Goal: Task Accomplishment & Management: Complete application form

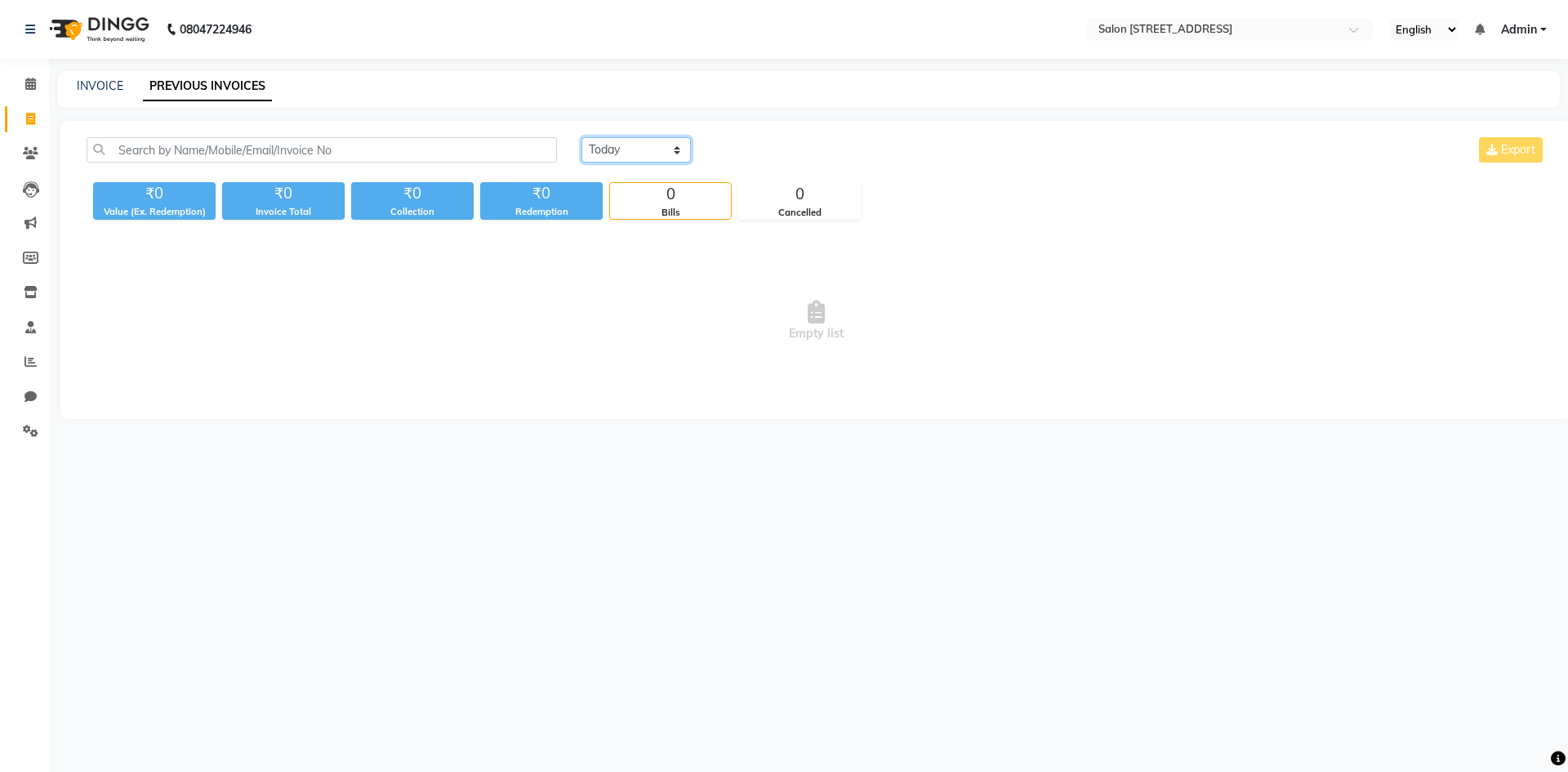
click at [654, 143] on select "Today Yesterday Custom Range" at bounding box center [636, 150] width 110 height 25
click at [581, 138] on select "Today Yesterday Custom Range" at bounding box center [636, 150] width 110 height 25
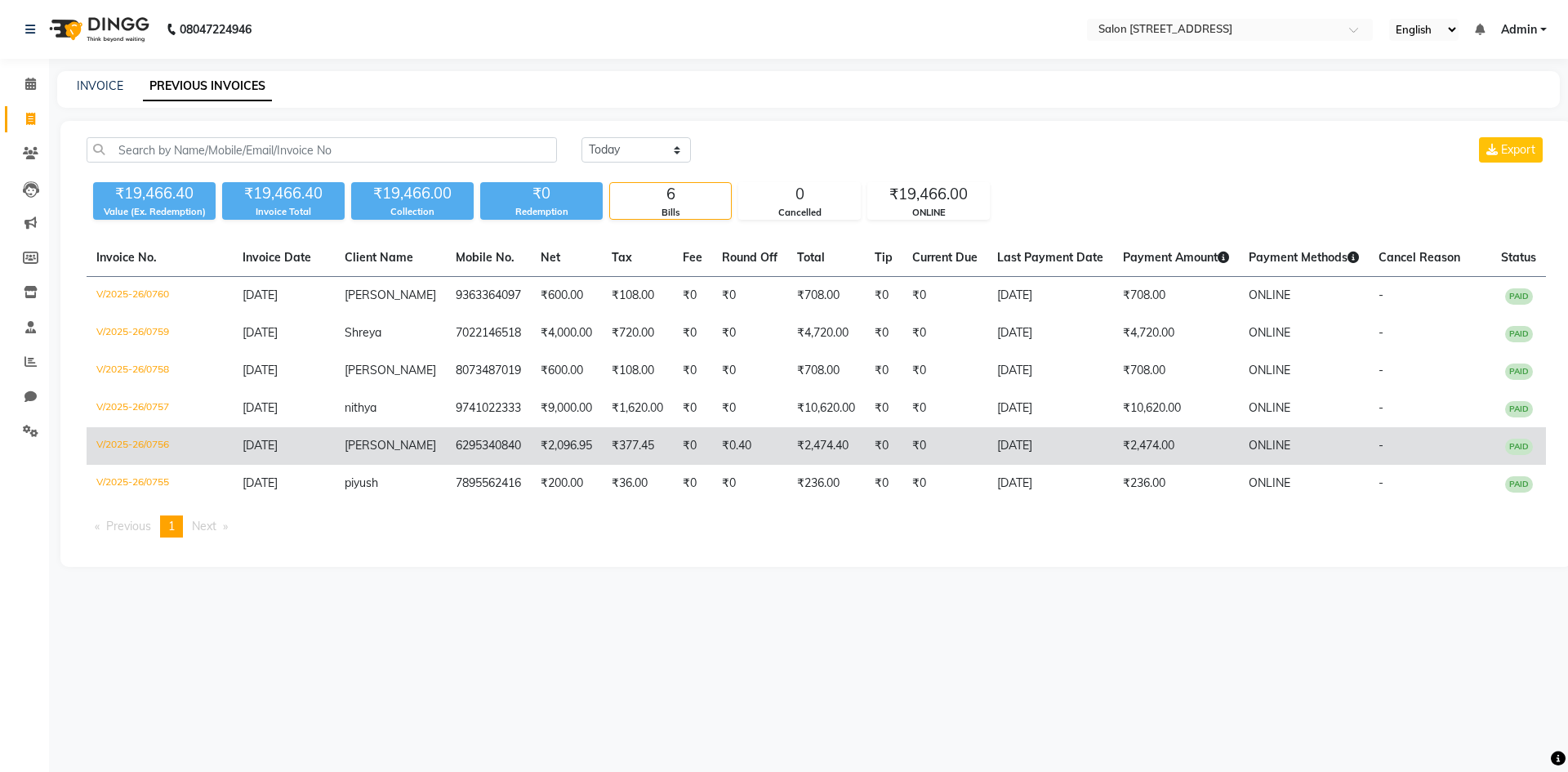
click at [506, 459] on td "6295340840" at bounding box center [487, 446] width 85 height 37
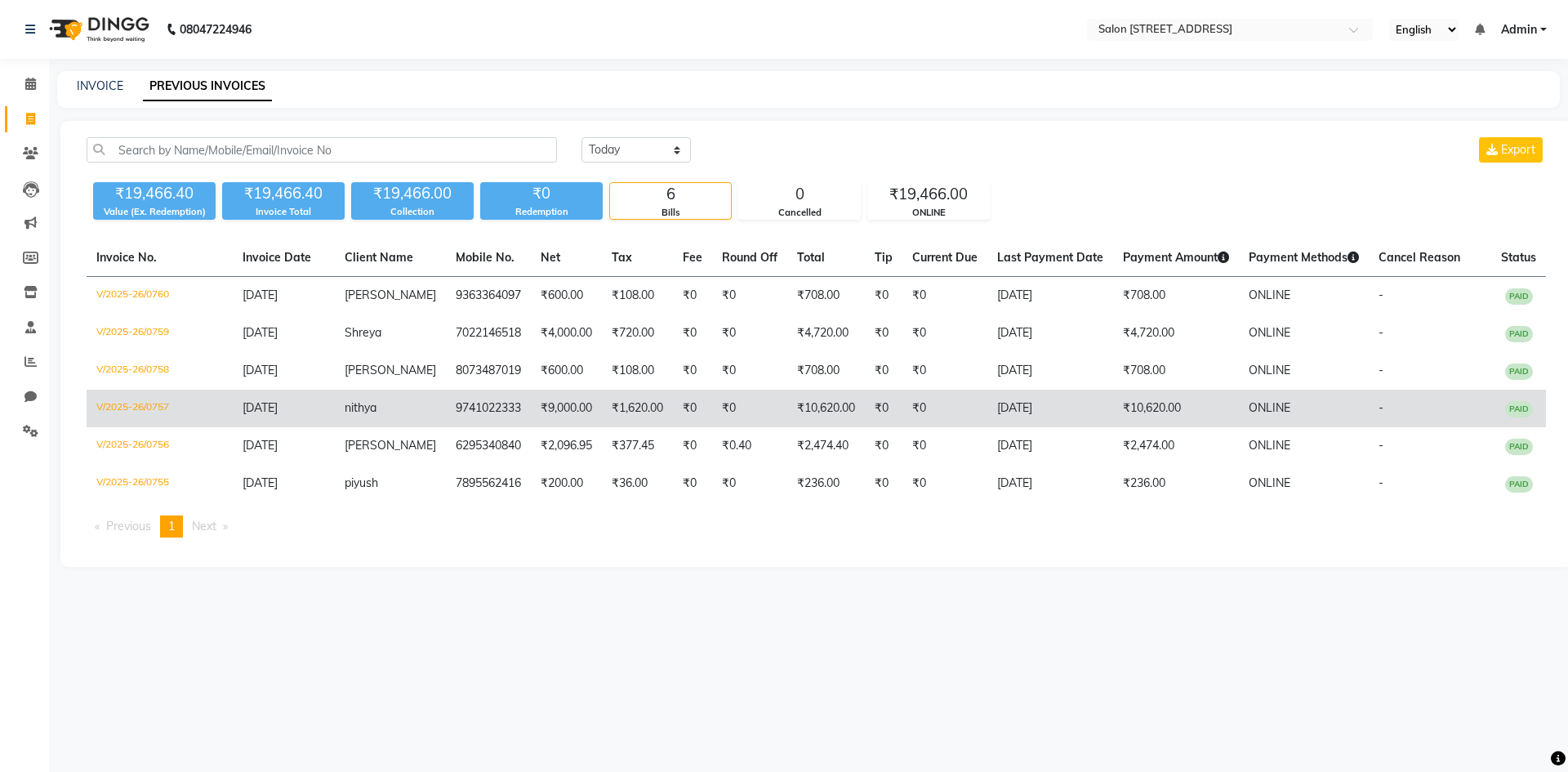
click at [673, 399] on td "₹0" at bounding box center [693, 408] width 39 height 37
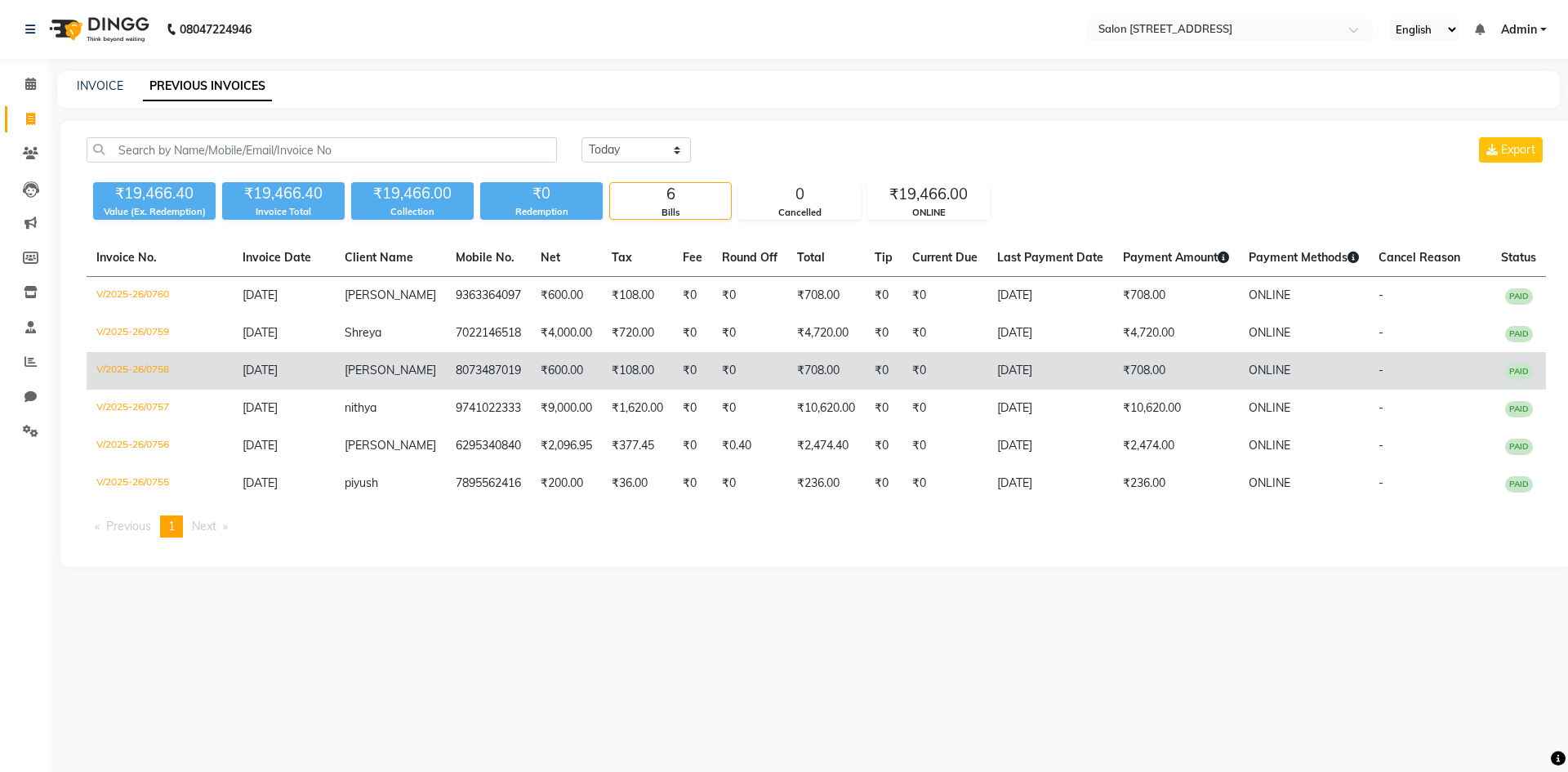
click at [469, 362] on td "8073487019" at bounding box center [487, 370] width 85 height 37
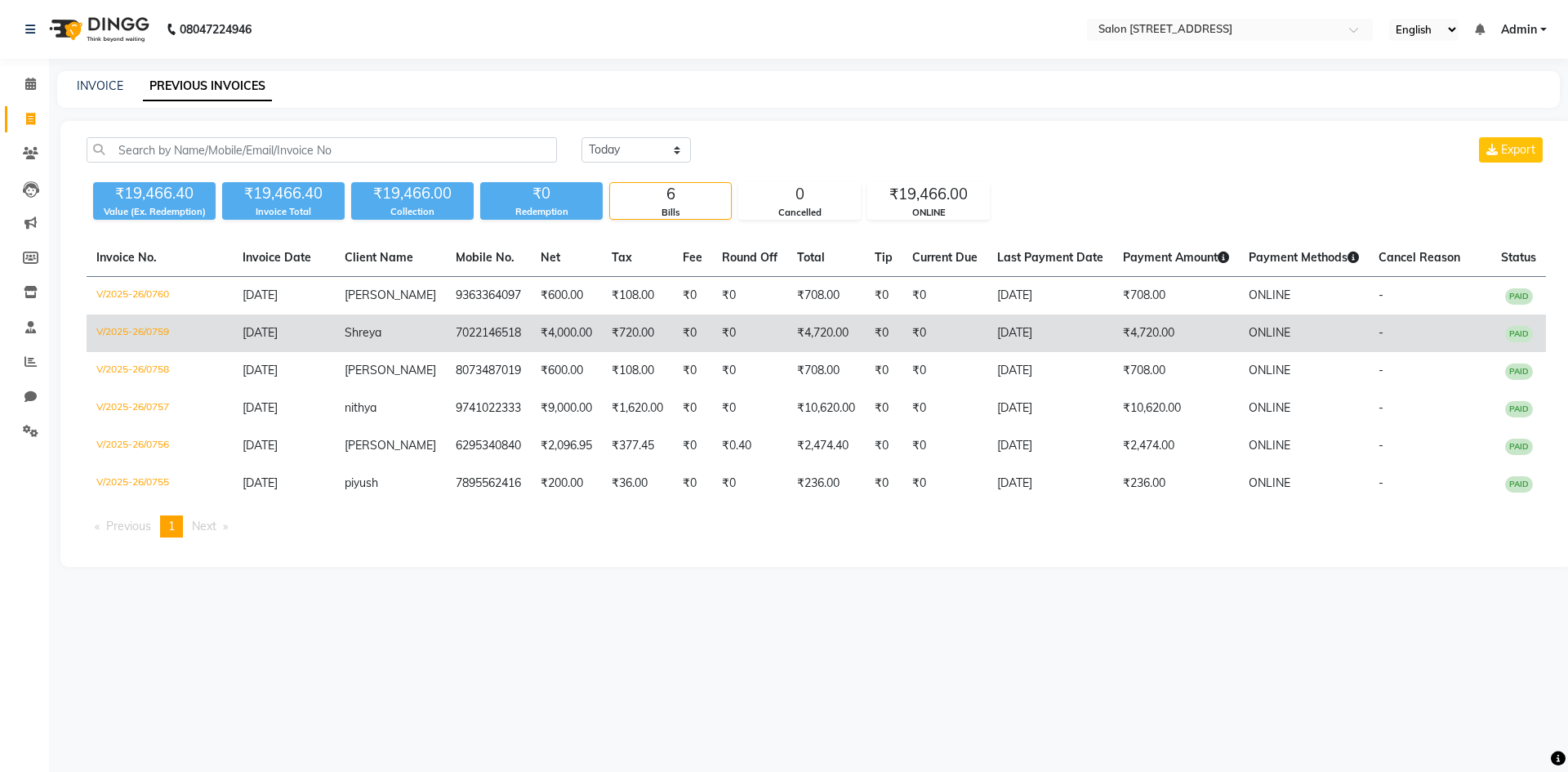
click at [445, 337] on td "7022146518" at bounding box center [487, 333] width 85 height 37
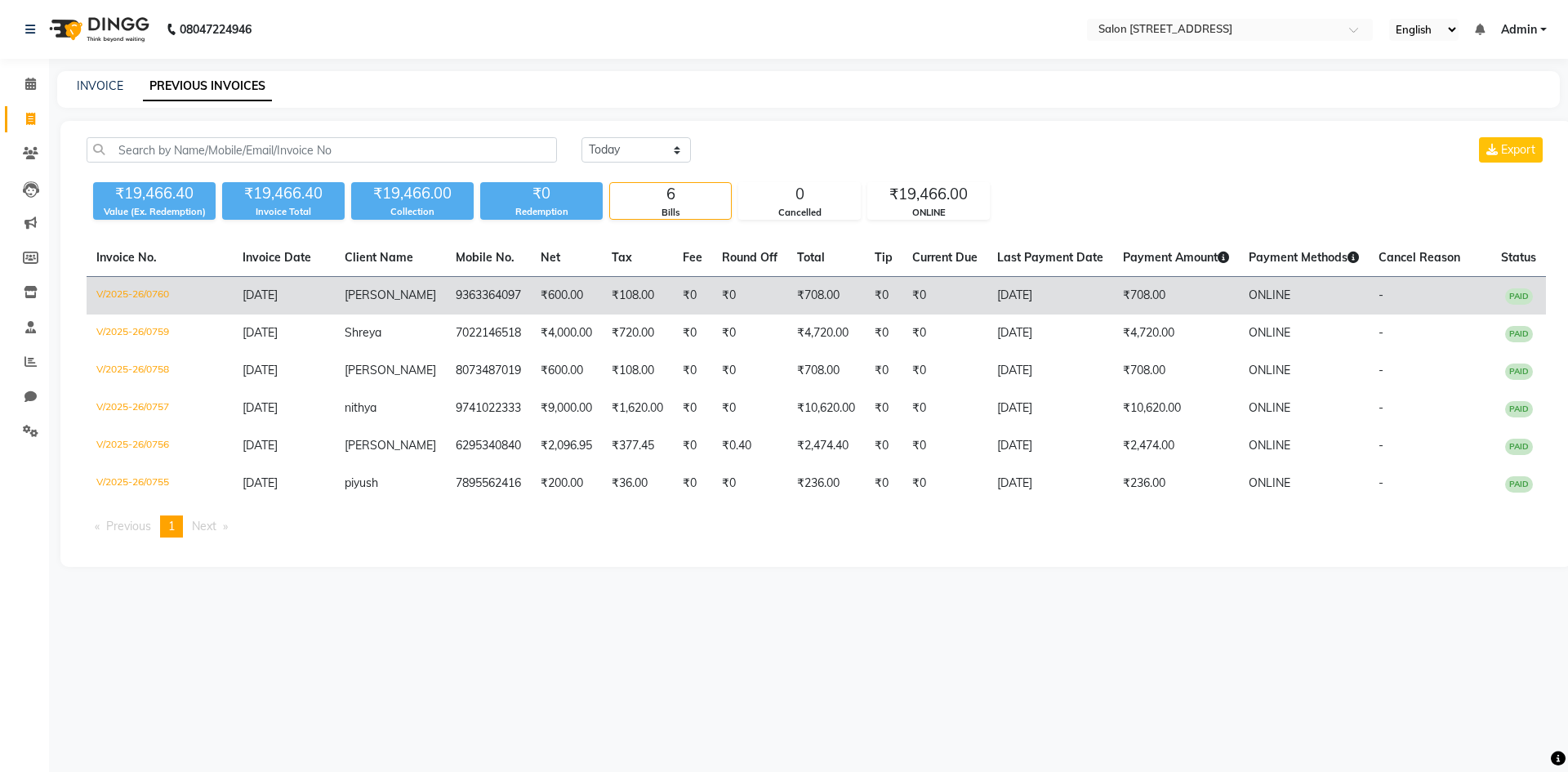
click at [417, 302] on td "Jahir" at bounding box center [390, 296] width 111 height 38
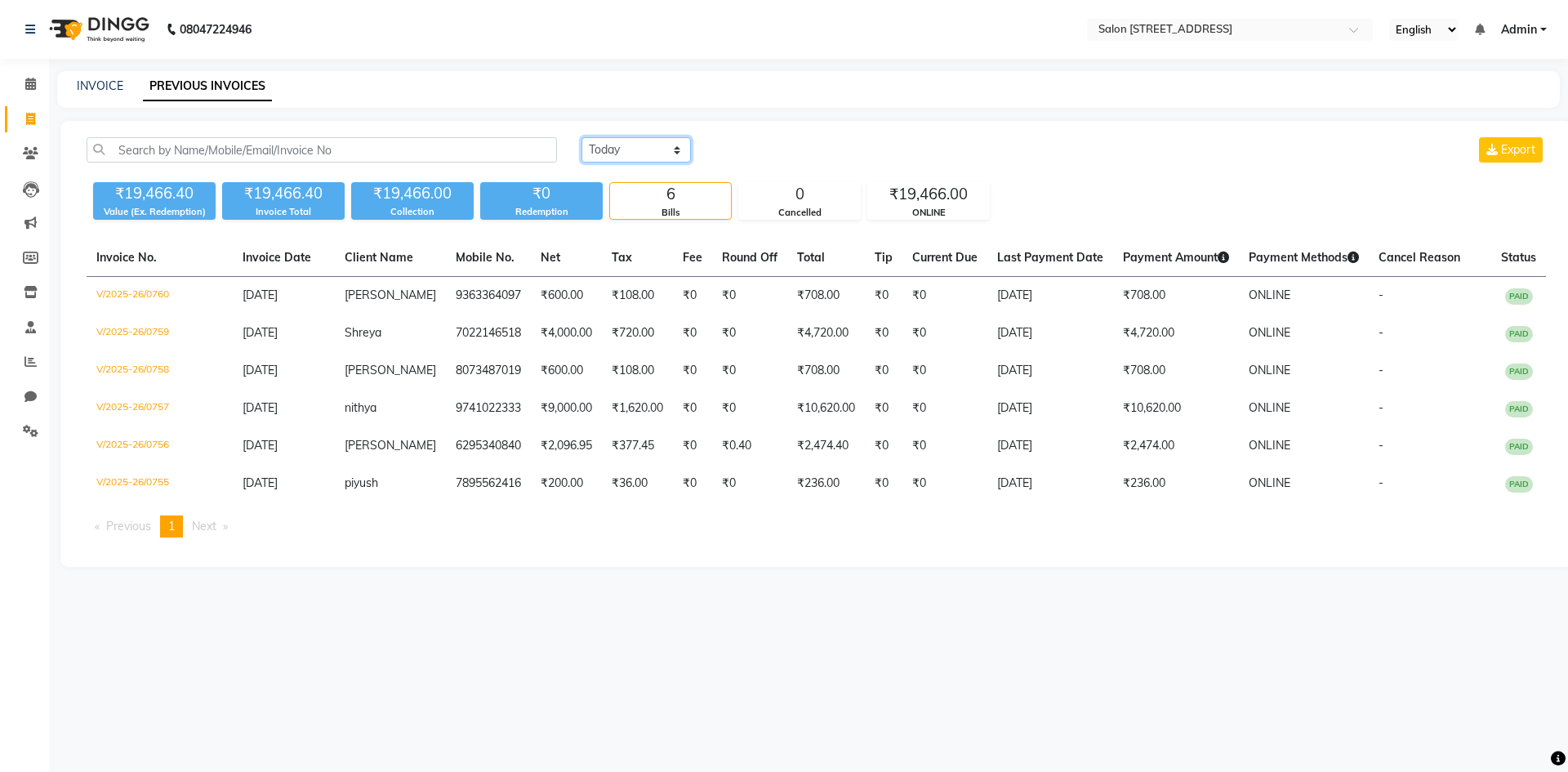
click at [616, 144] on select "Today Yesterday Custom Range" at bounding box center [636, 150] width 110 height 25
select select "today"
click at [581, 138] on select "Today Yesterday Custom Range" at bounding box center [636, 150] width 110 height 25
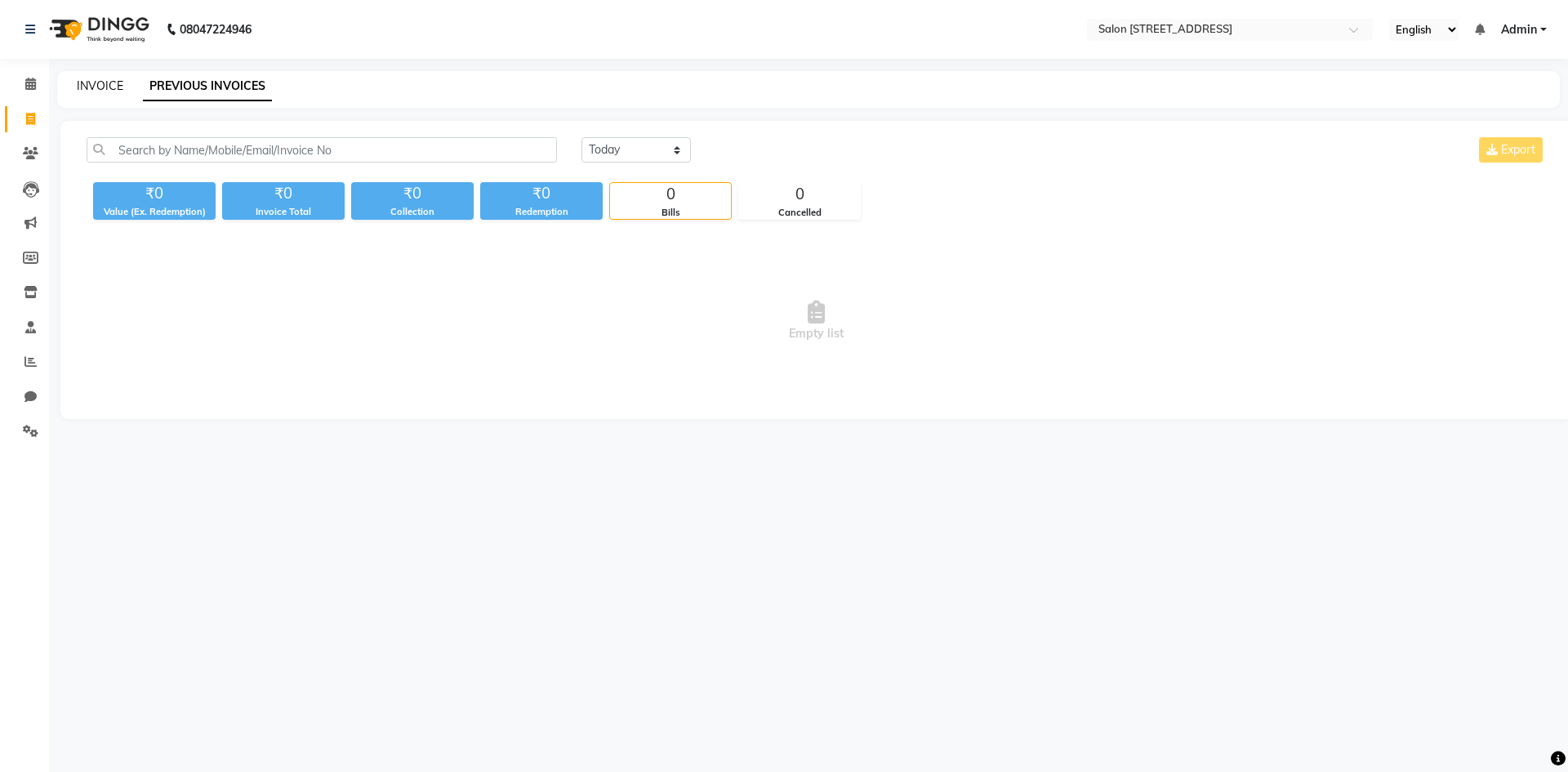
click at [103, 90] on link "INVOICE" at bounding box center [100, 86] width 47 height 15
select select "service"
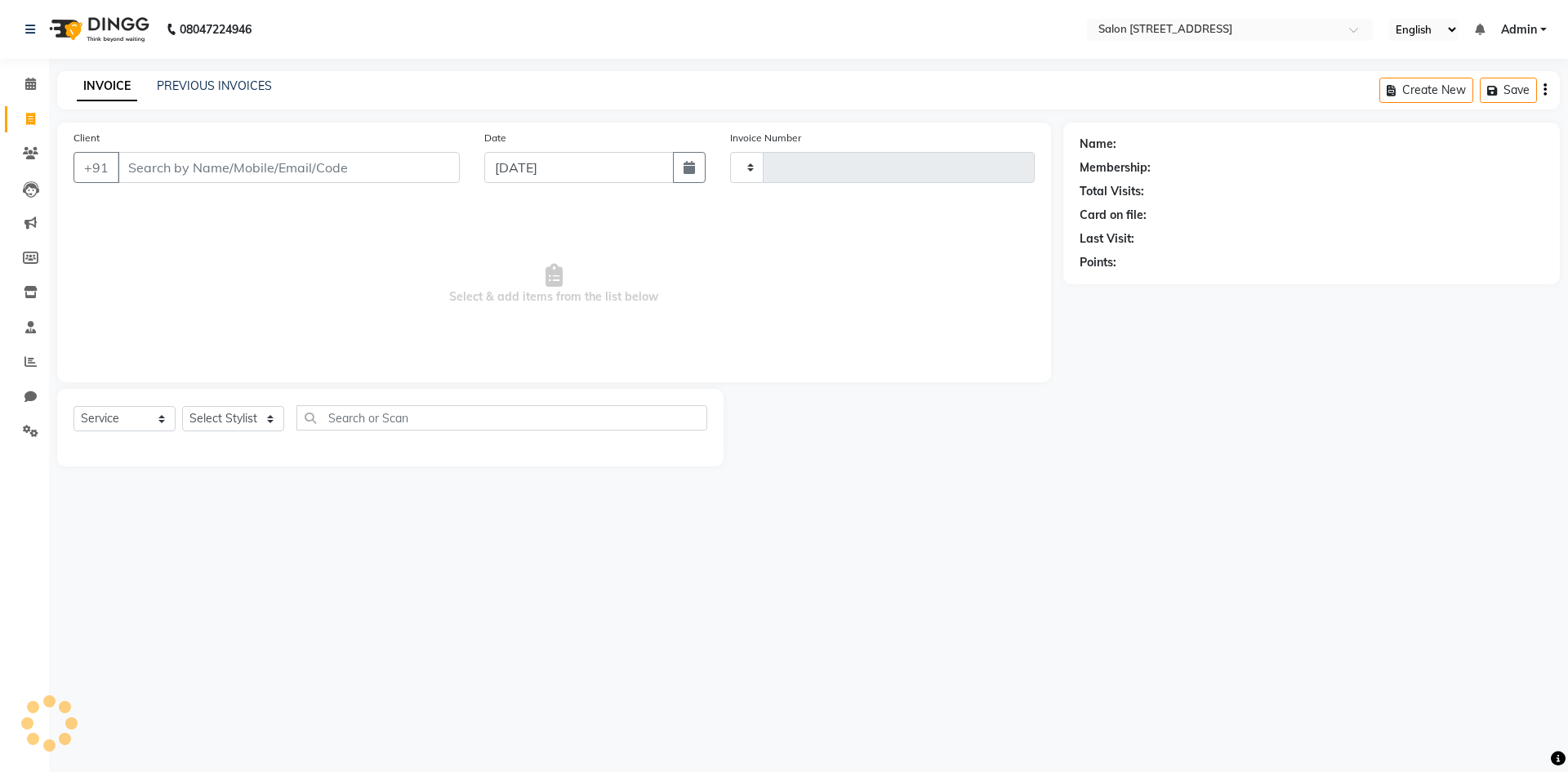
type input "0761"
select select "7707"
select select "P"
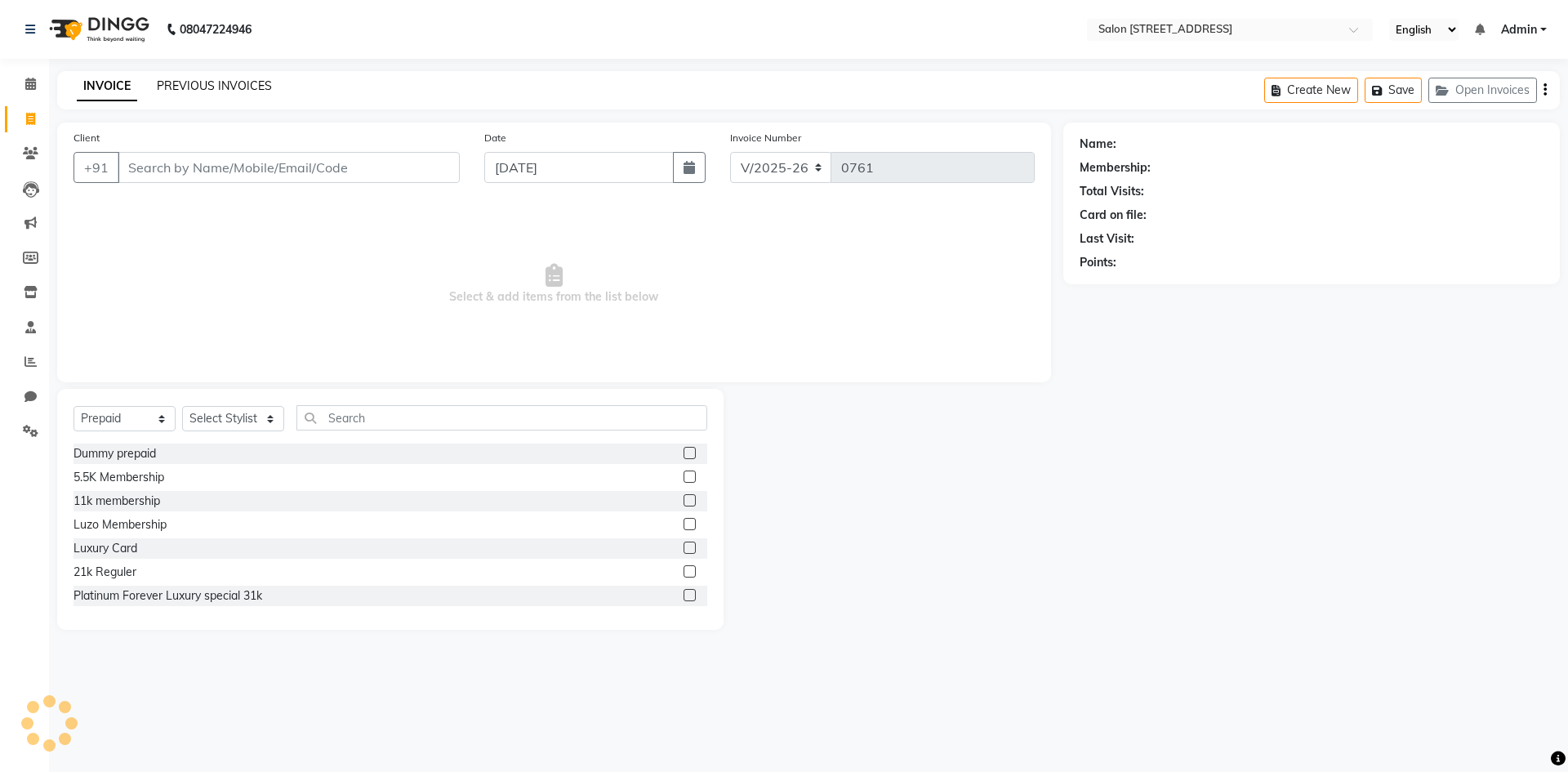
click at [205, 88] on link "PREVIOUS INVOICES" at bounding box center [215, 86] width 115 height 15
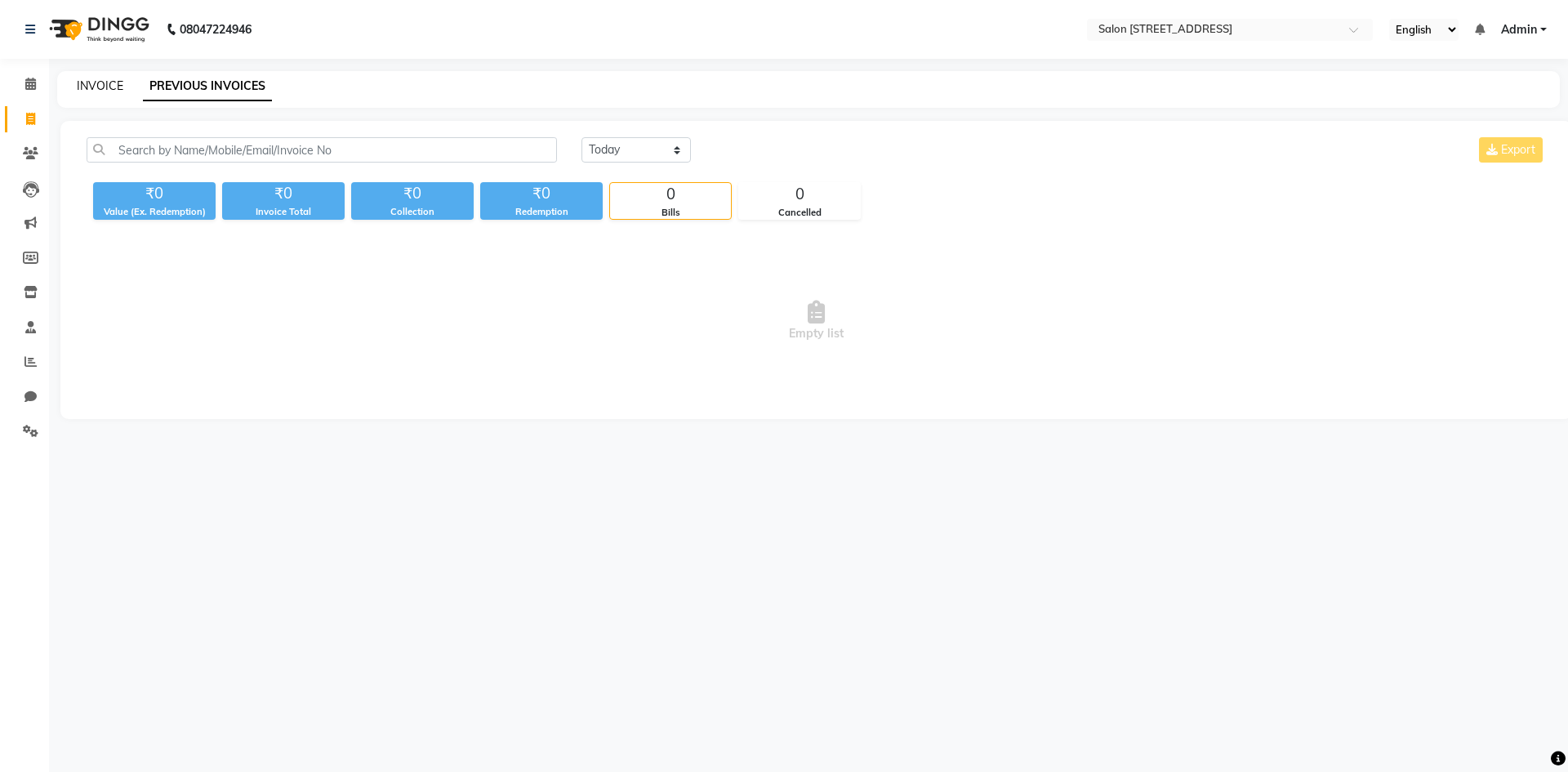
click at [104, 87] on link "INVOICE" at bounding box center [100, 86] width 47 height 15
select select "7707"
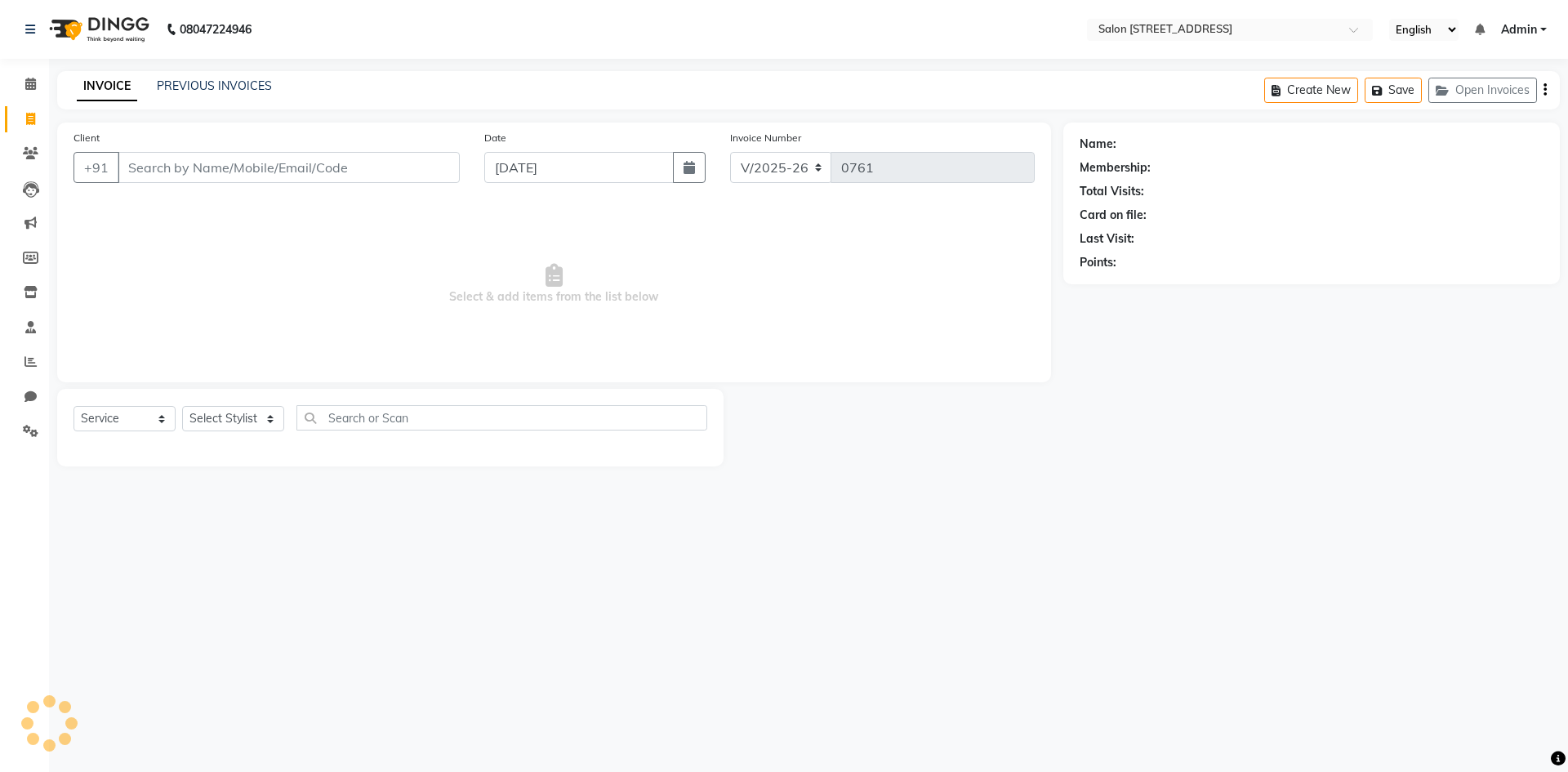
select select "P"
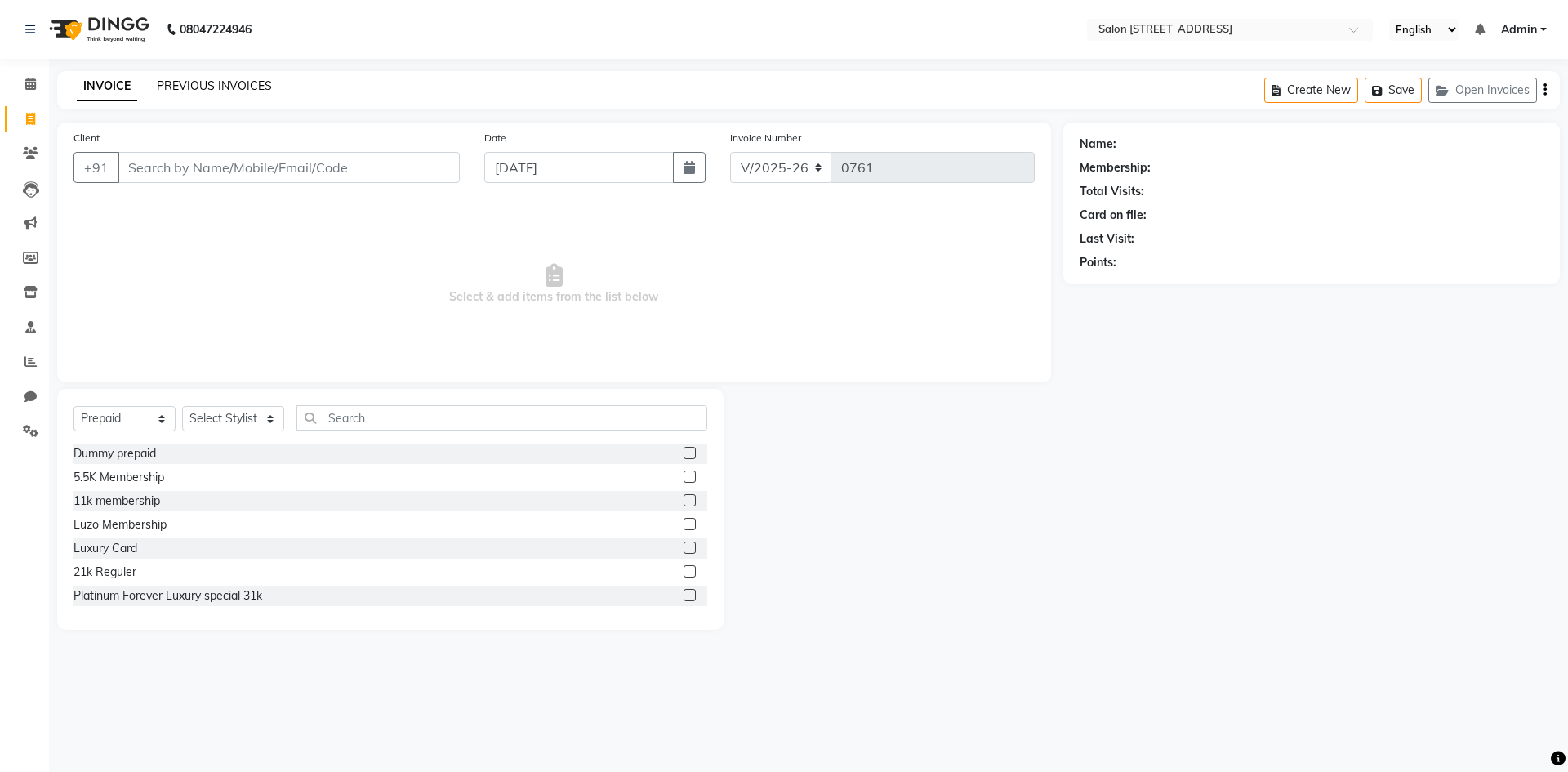
click at [197, 85] on link "PREVIOUS INVOICES" at bounding box center [215, 86] width 115 height 15
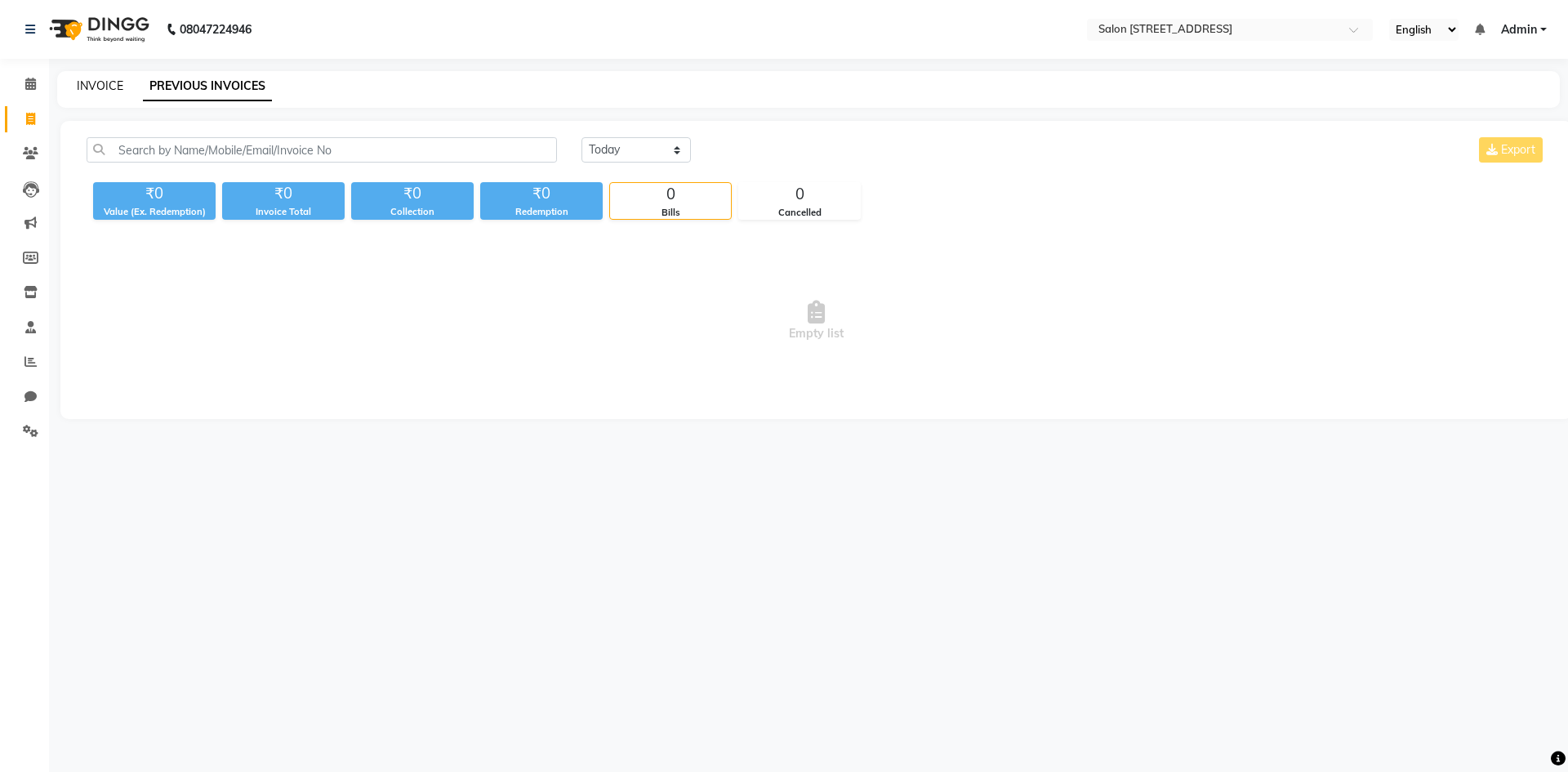
click at [115, 86] on link "INVOICE" at bounding box center [100, 86] width 47 height 15
select select "service"
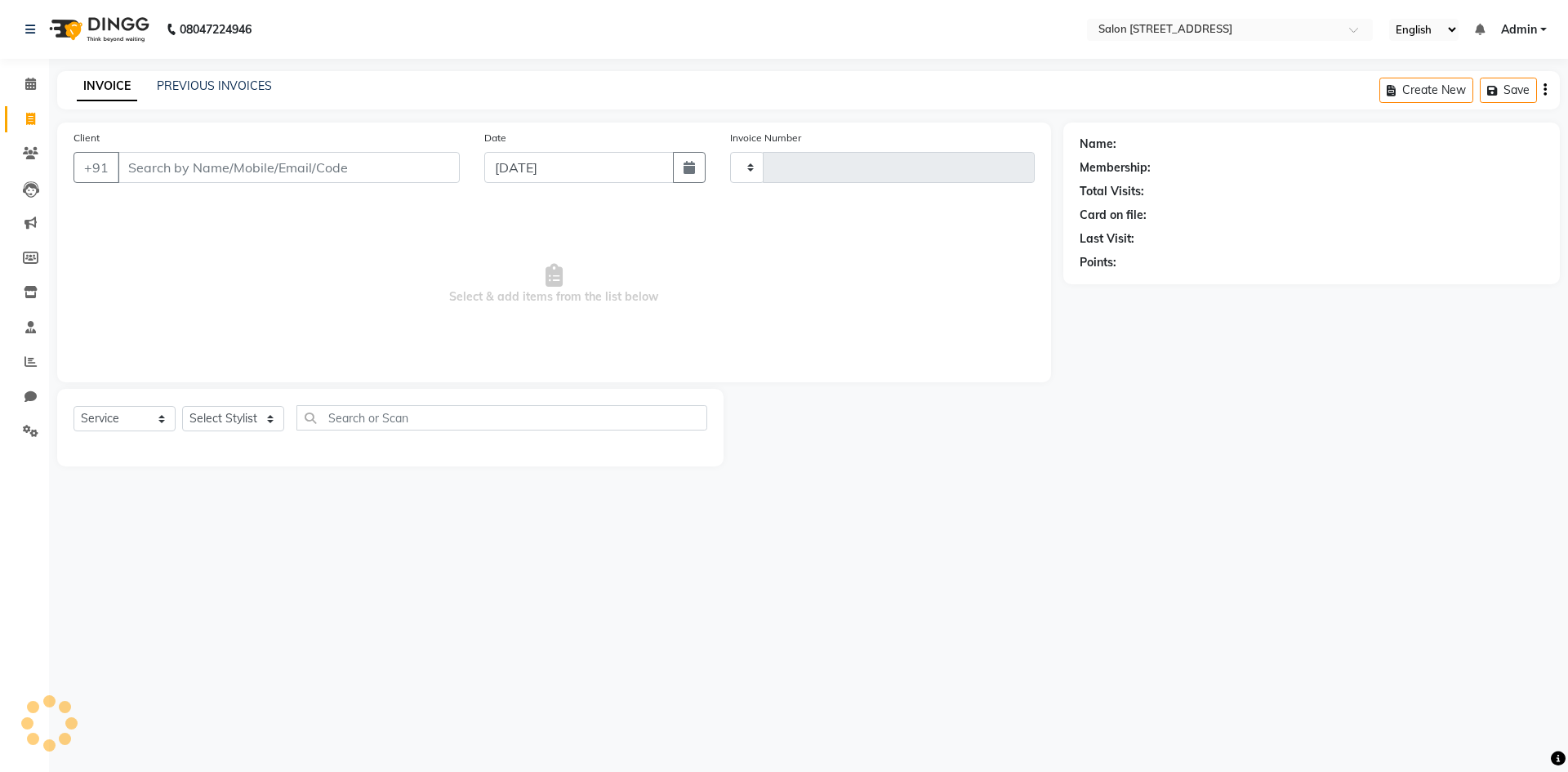
type input "0761"
select select "7707"
select select "P"
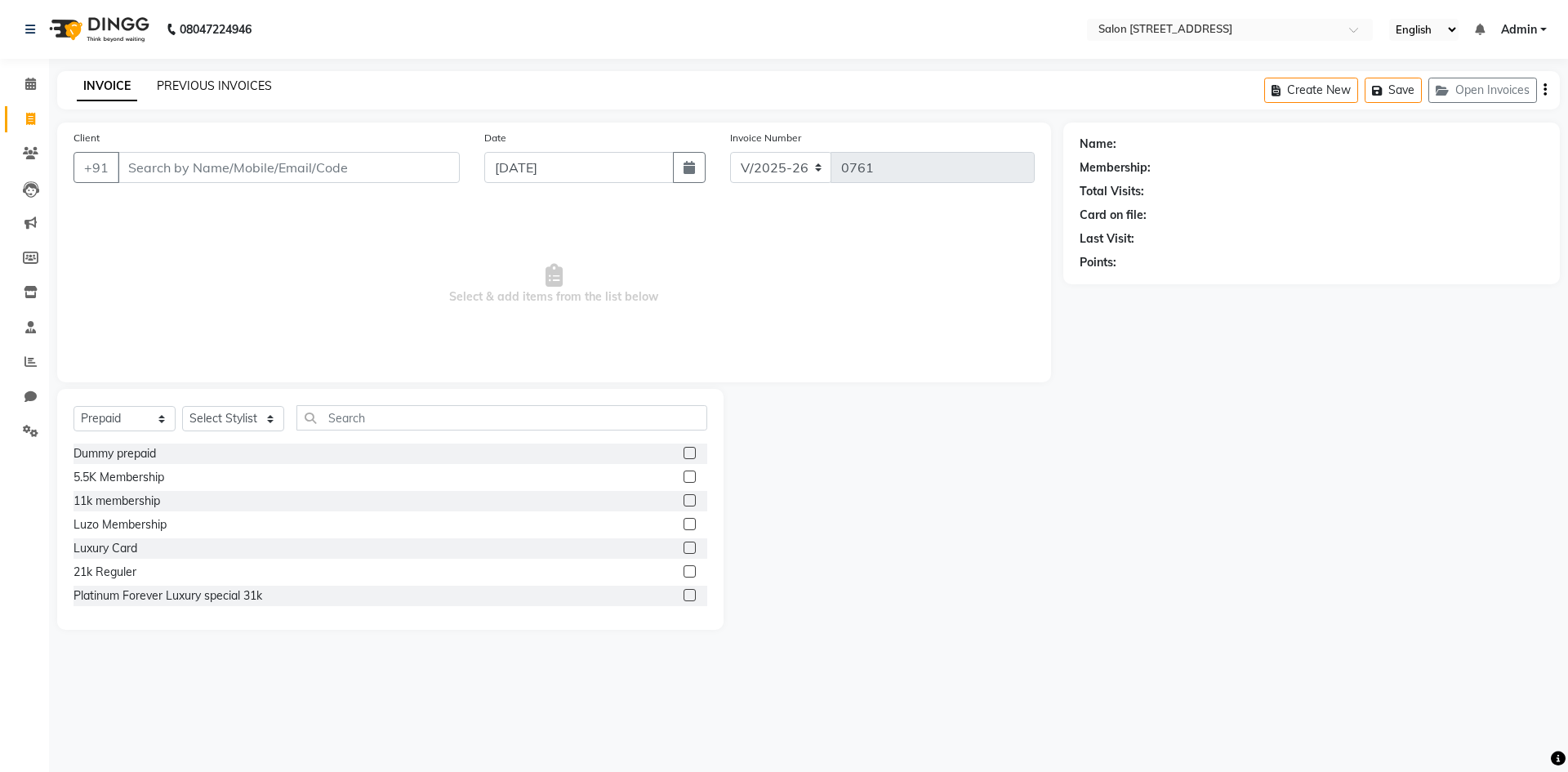
click at [232, 82] on link "PREVIOUS INVOICES" at bounding box center [215, 86] width 115 height 15
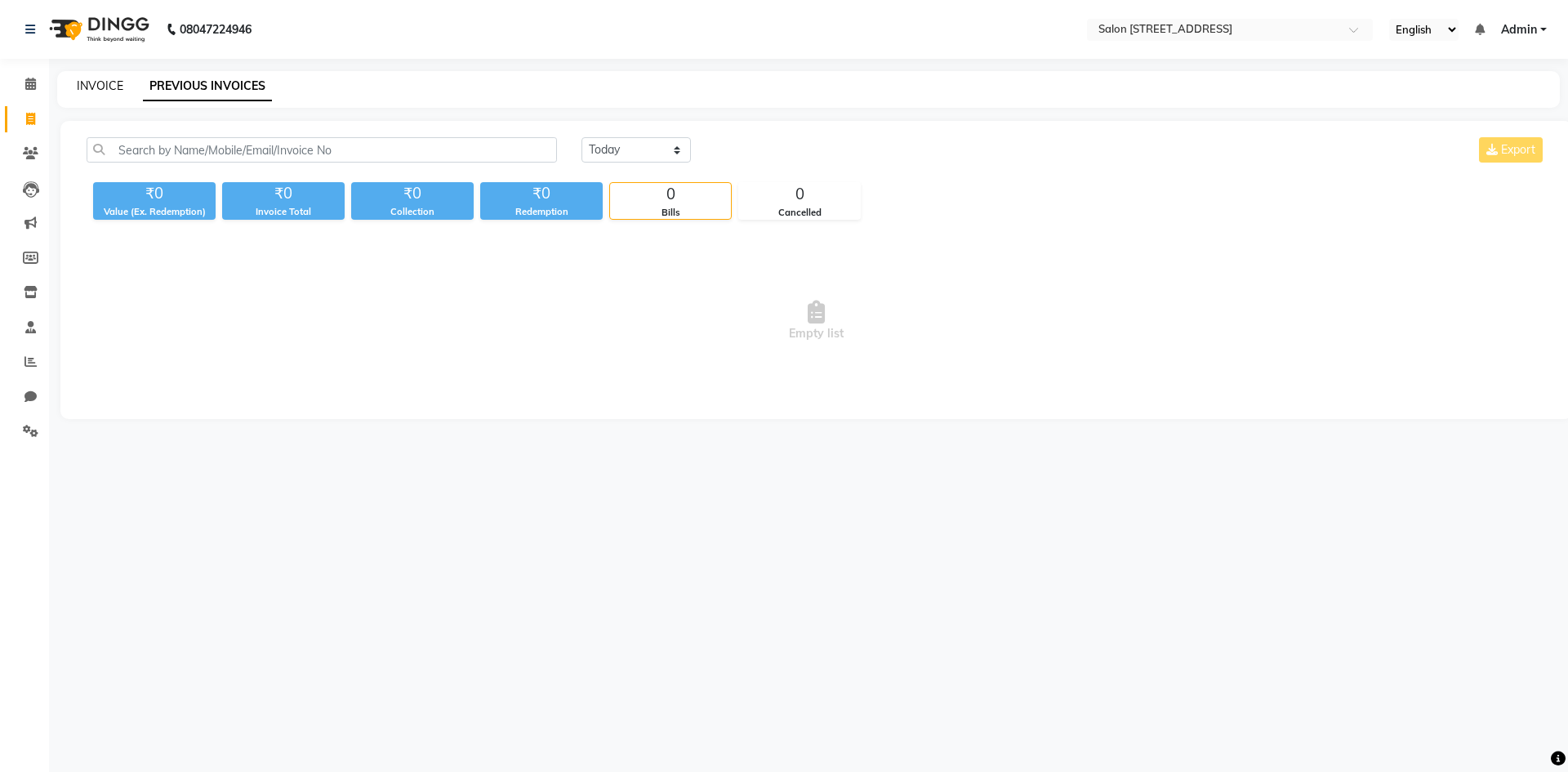
click at [111, 87] on link "INVOICE" at bounding box center [100, 86] width 47 height 15
select select "service"
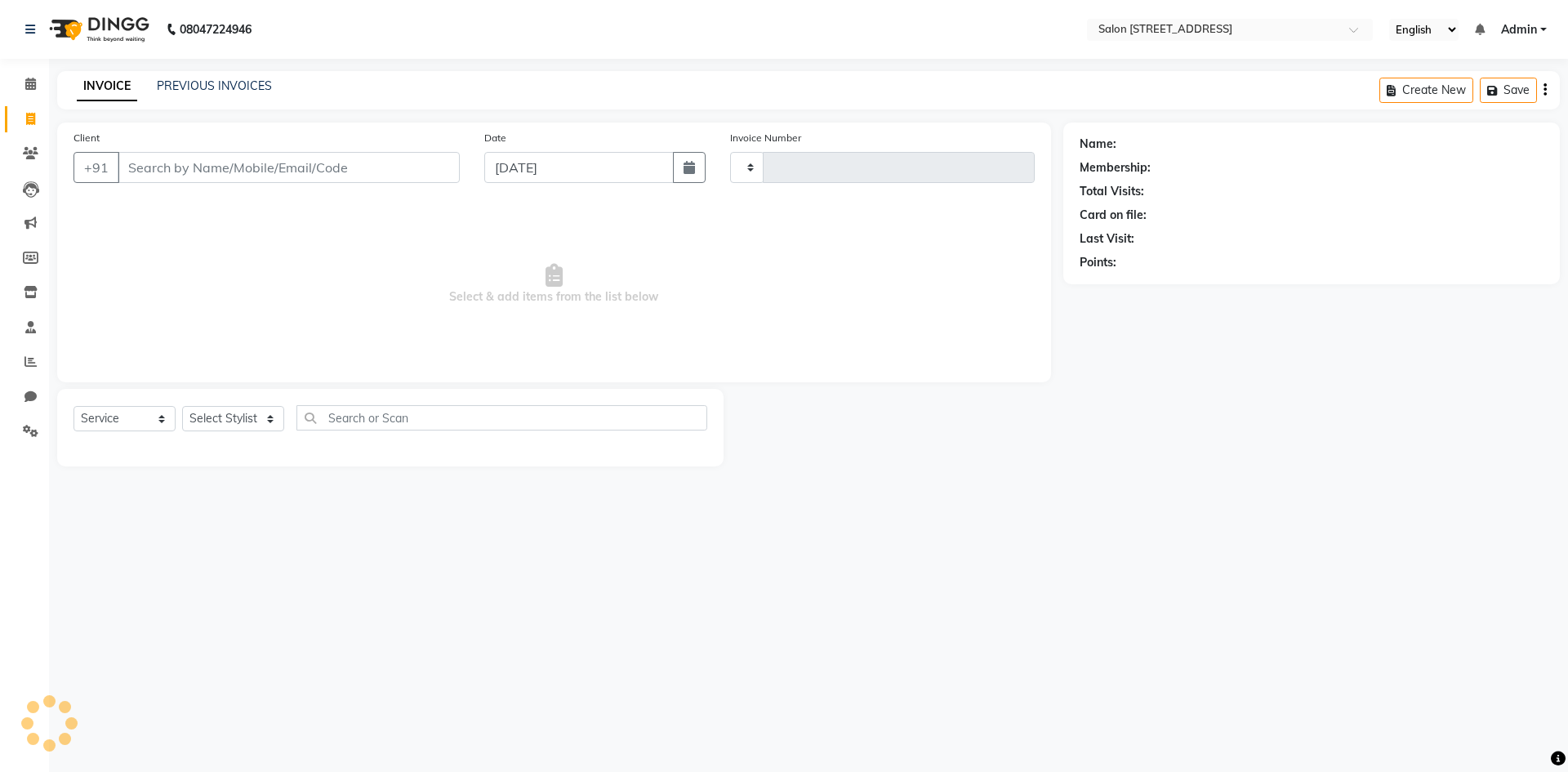
type input "0761"
select select "7707"
select select "P"
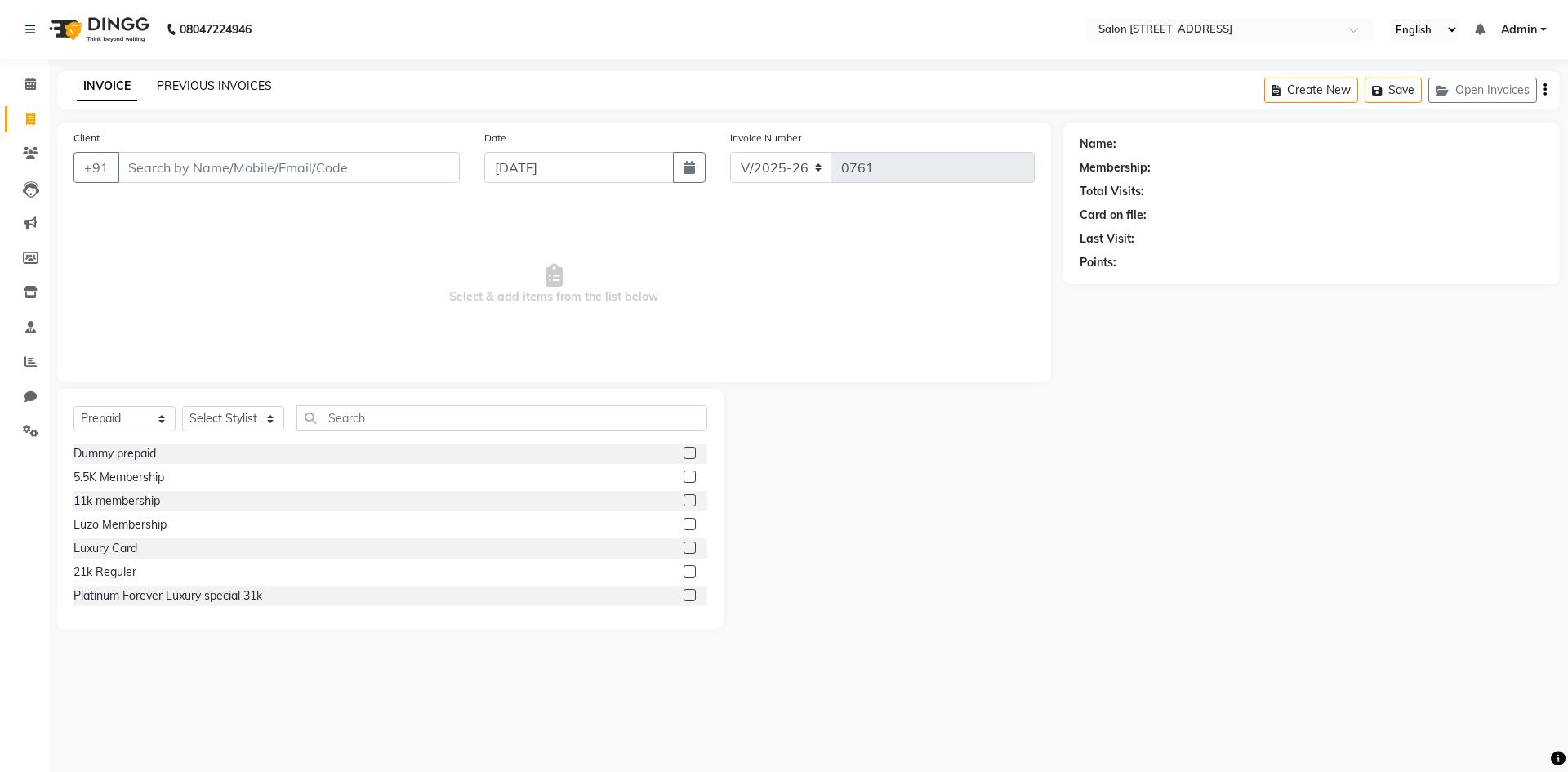
click at [229, 84] on link "PREVIOUS INVOICES" at bounding box center [215, 86] width 115 height 15
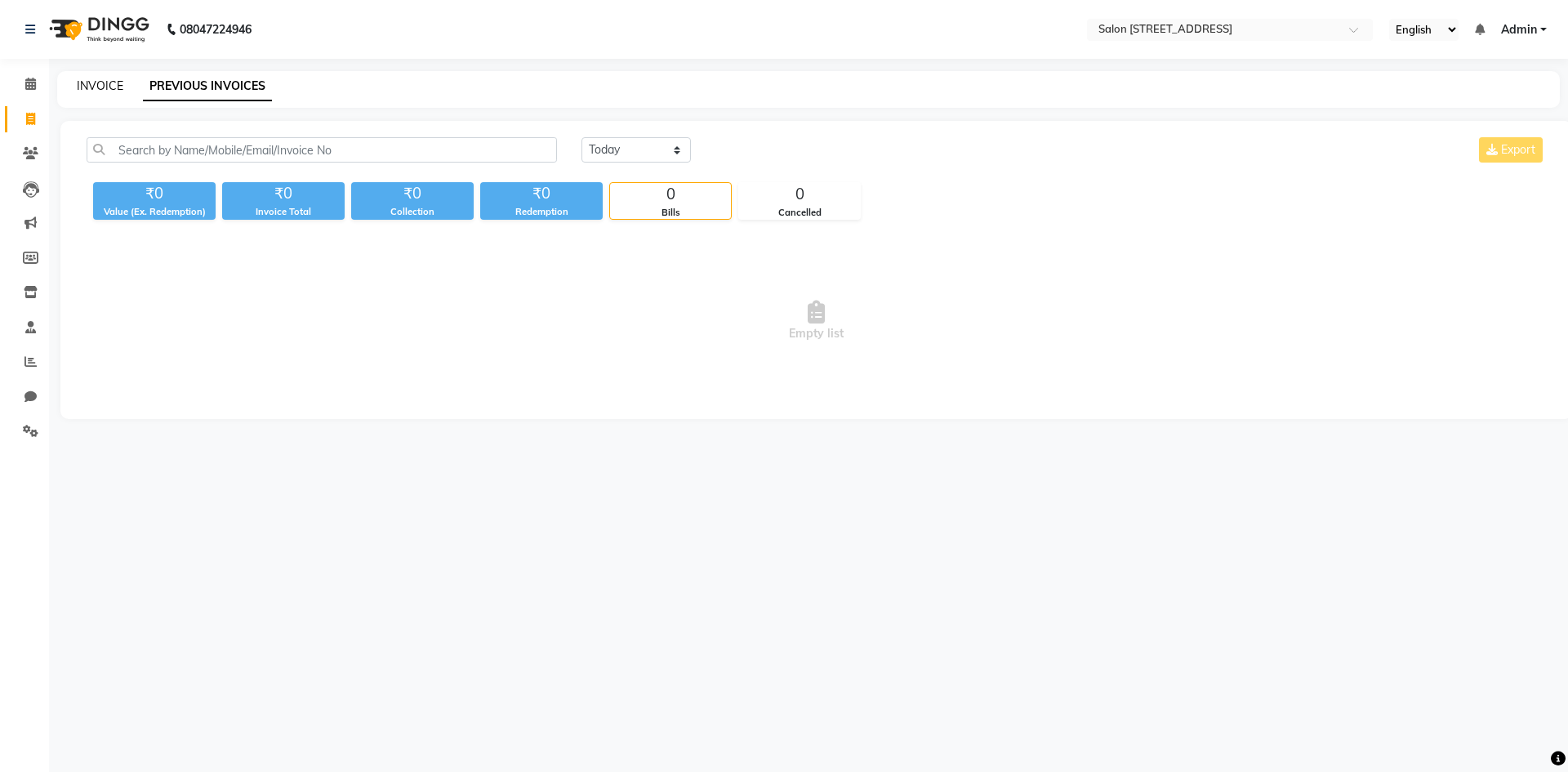
click at [109, 89] on link "INVOICE" at bounding box center [100, 86] width 47 height 15
select select "7707"
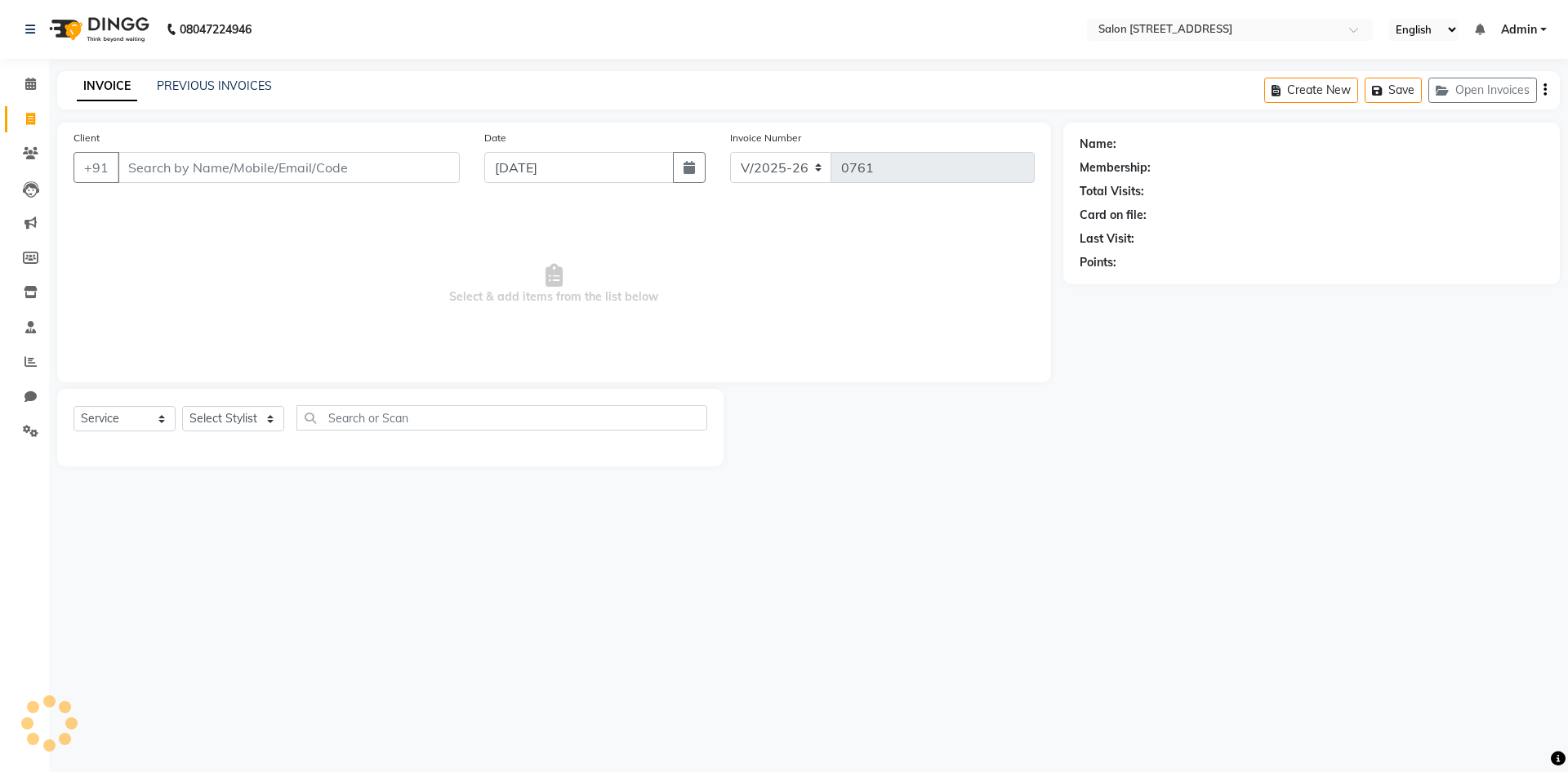
select select "P"
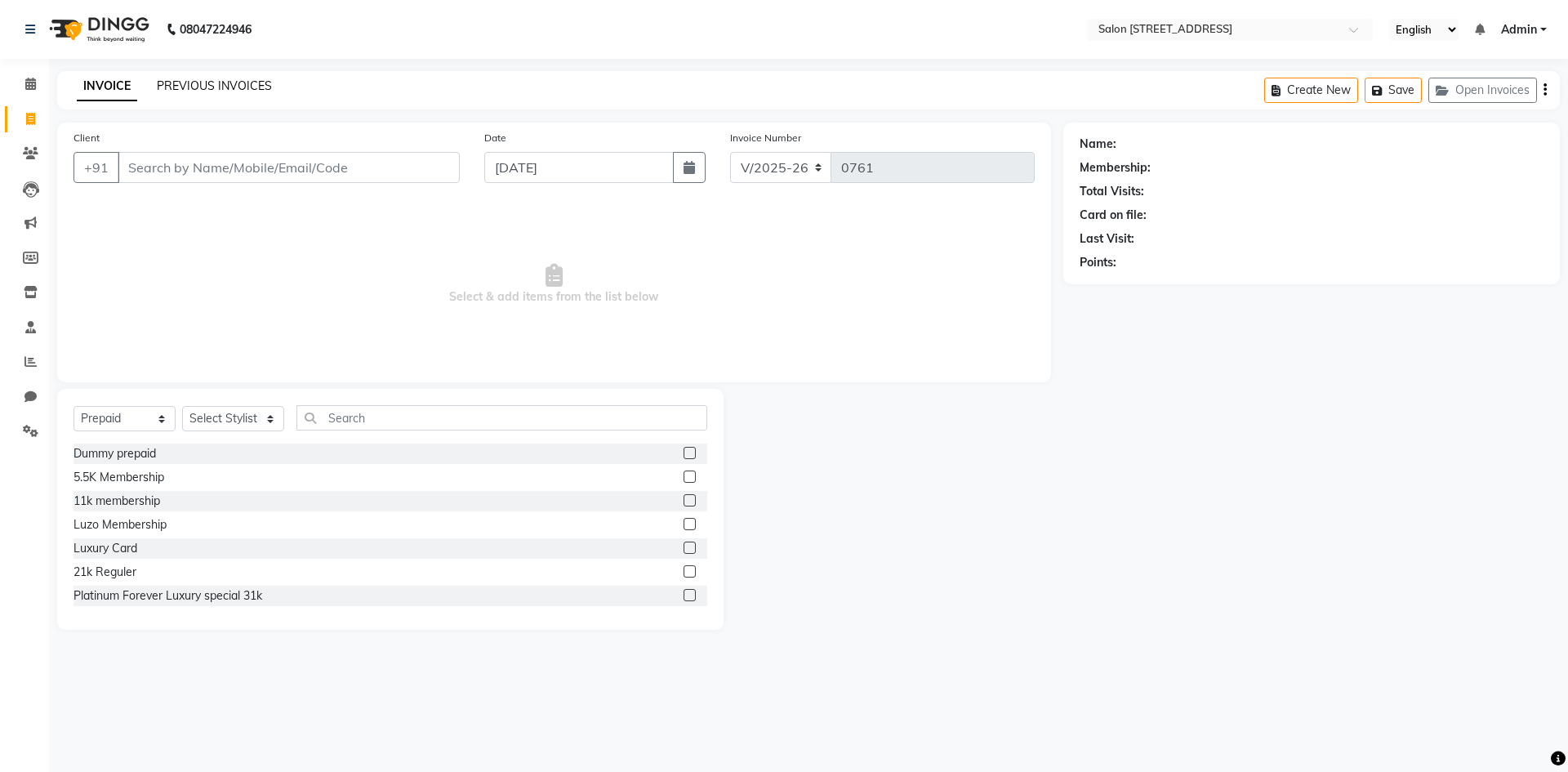
click at [238, 84] on link "PREVIOUS INVOICES" at bounding box center [215, 86] width 115 height 15
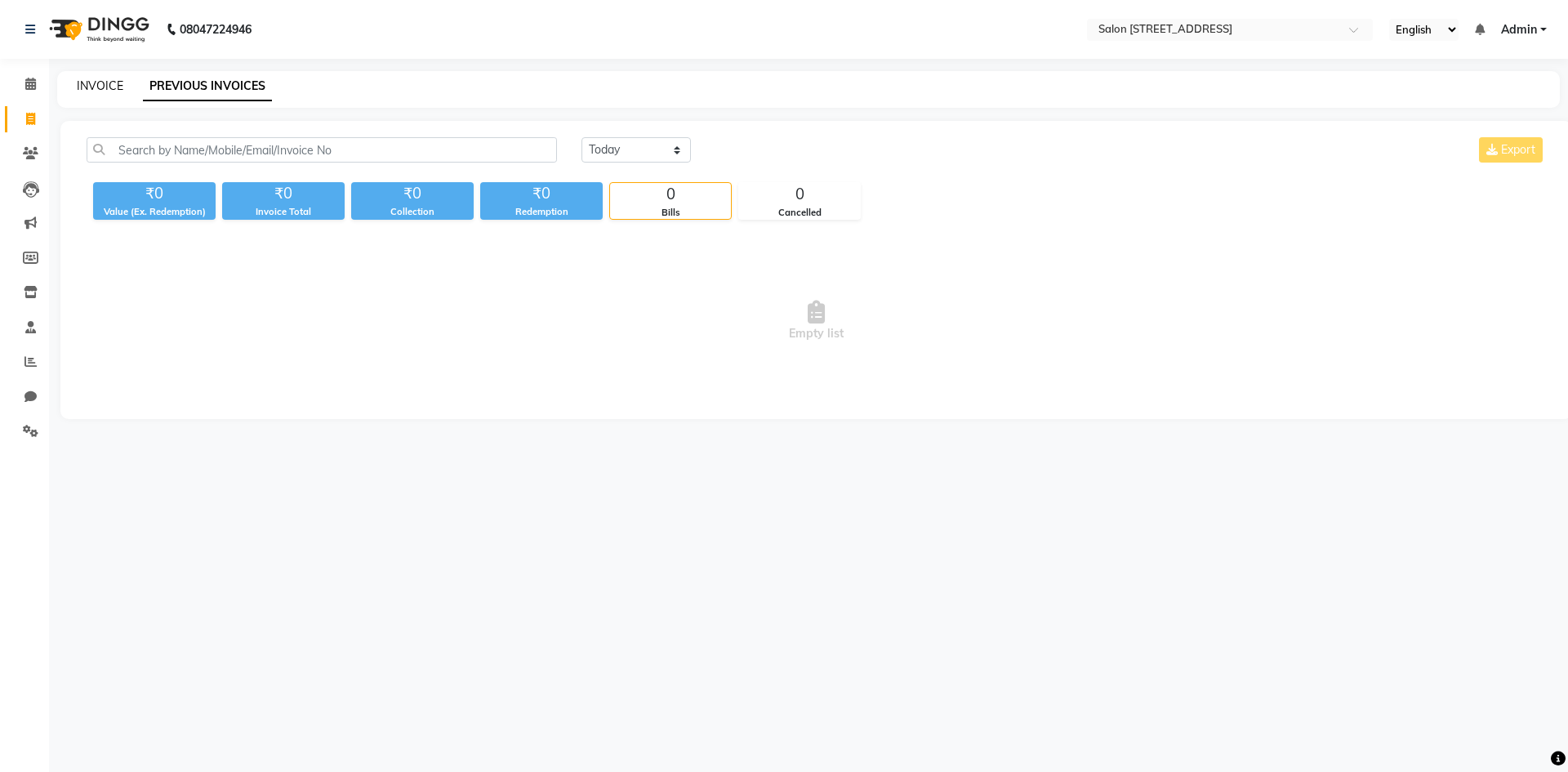
click at [100, 87] on link "INVOICE" at bounding box center [100, 86] width 47 height 15
select select "service"
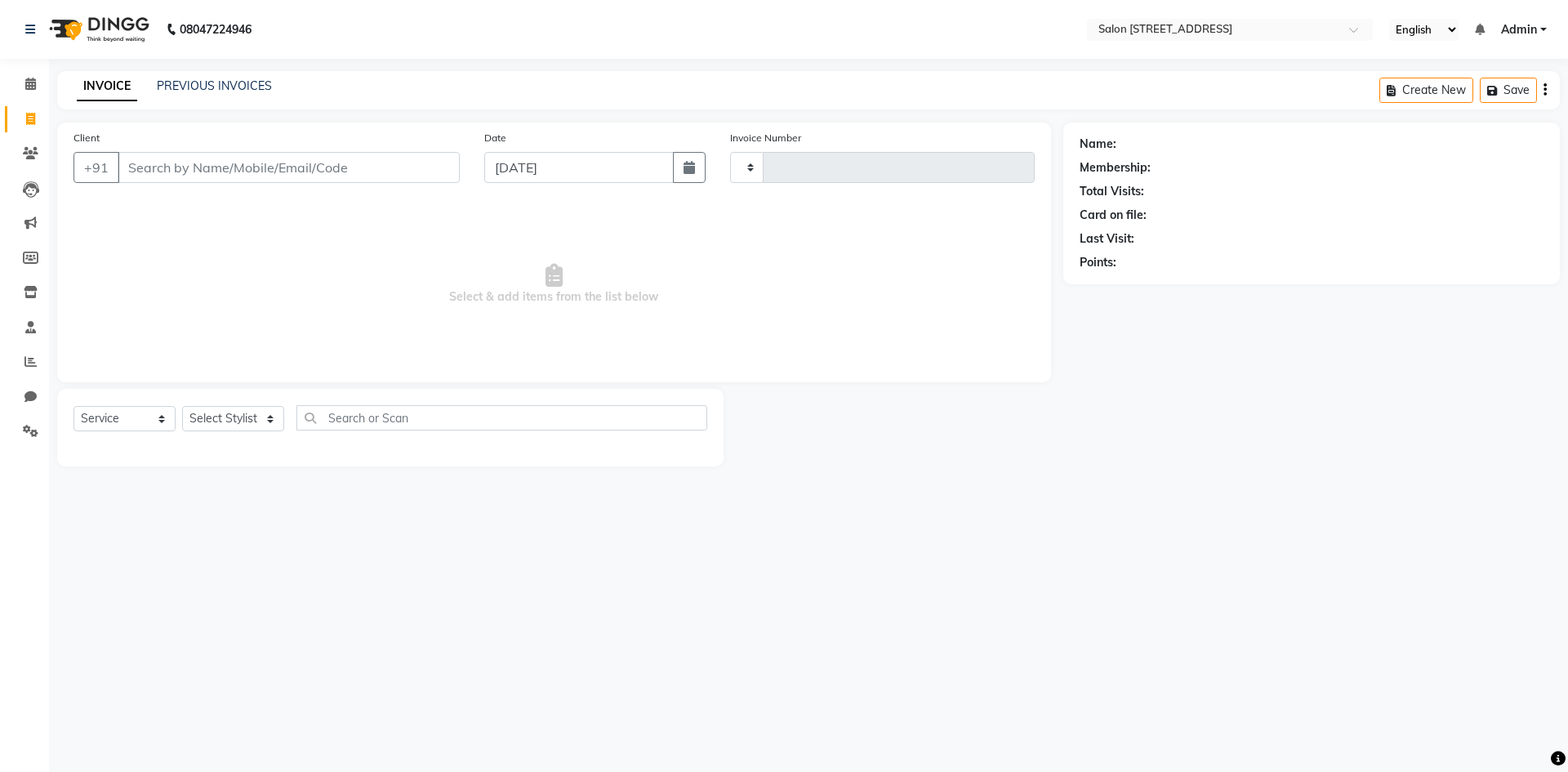
type input "0761"
select select "7707"
select select "P"
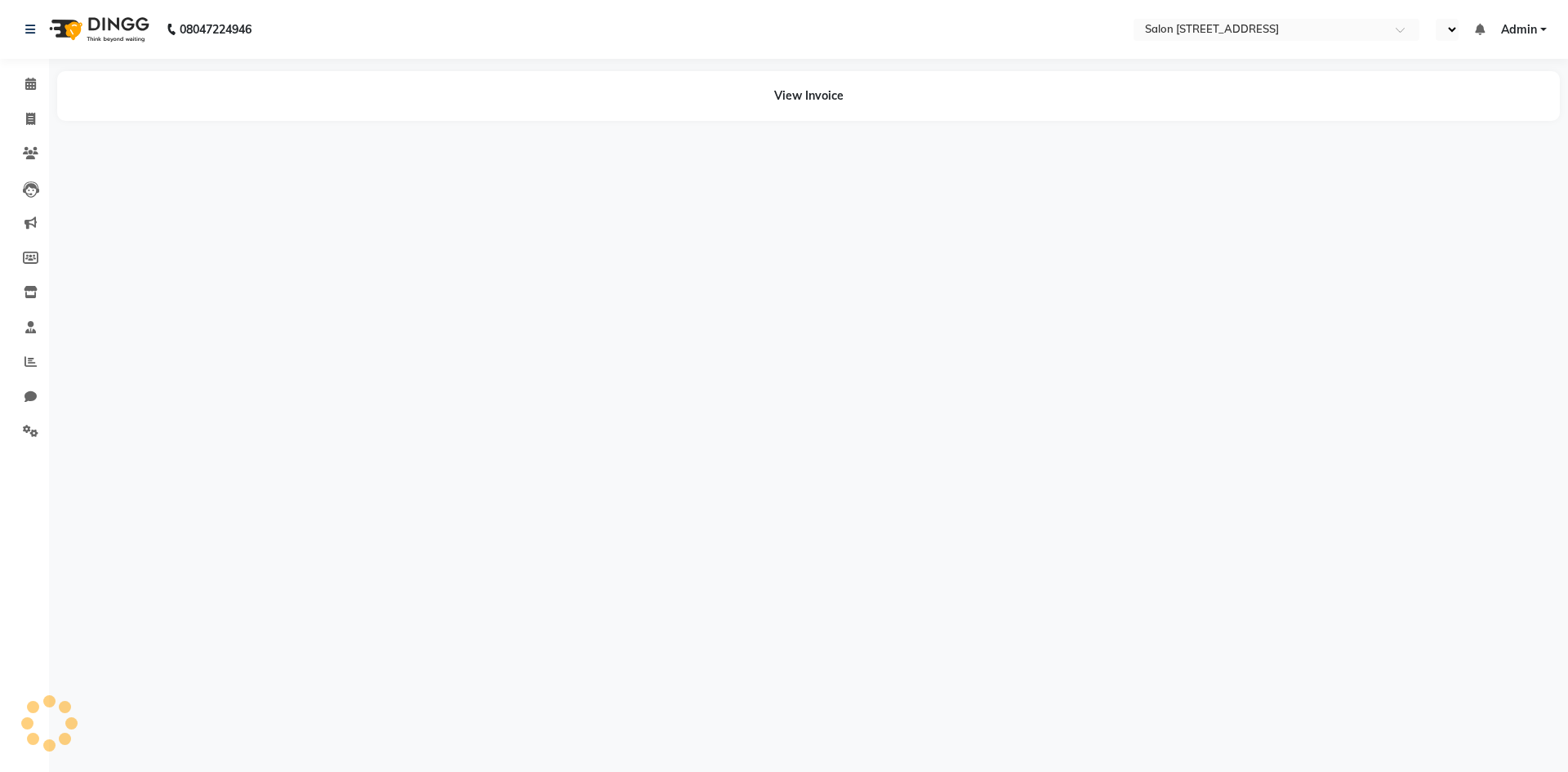
select select "en"
